Goal: Navigation & Orientation: Understand site structure

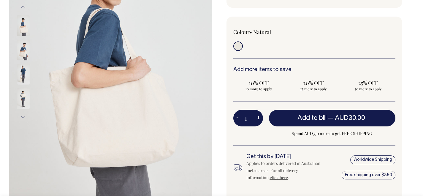
scroll to position [130, 0]
click at [18, 50] on img at bounding box center [23, 49] width 13 height 21
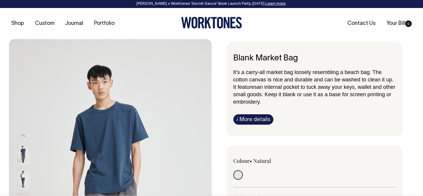
scroll to position [0, 0]
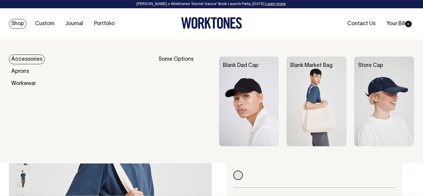
click at [21, 58] on link "Accessories" at bounding box center [27, 60] width 36 height 10
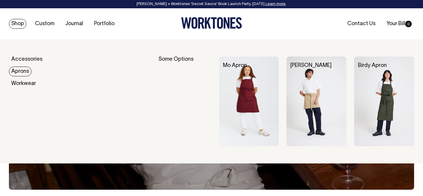
click at [20, 71] on link "Aprons" at bounding box center [20, 72] width 23 height 10
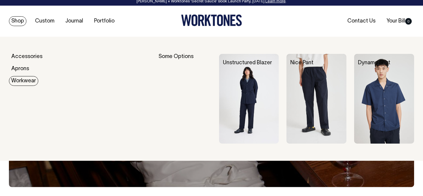
click at [19, 79] on link "Workwear" at bounding box center [23, 81] width 29 height 10
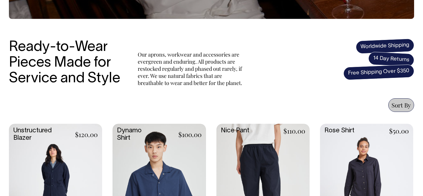
scroll to position [171, 0]
